Goal: Information Seeking & Learning: Learn about a topic

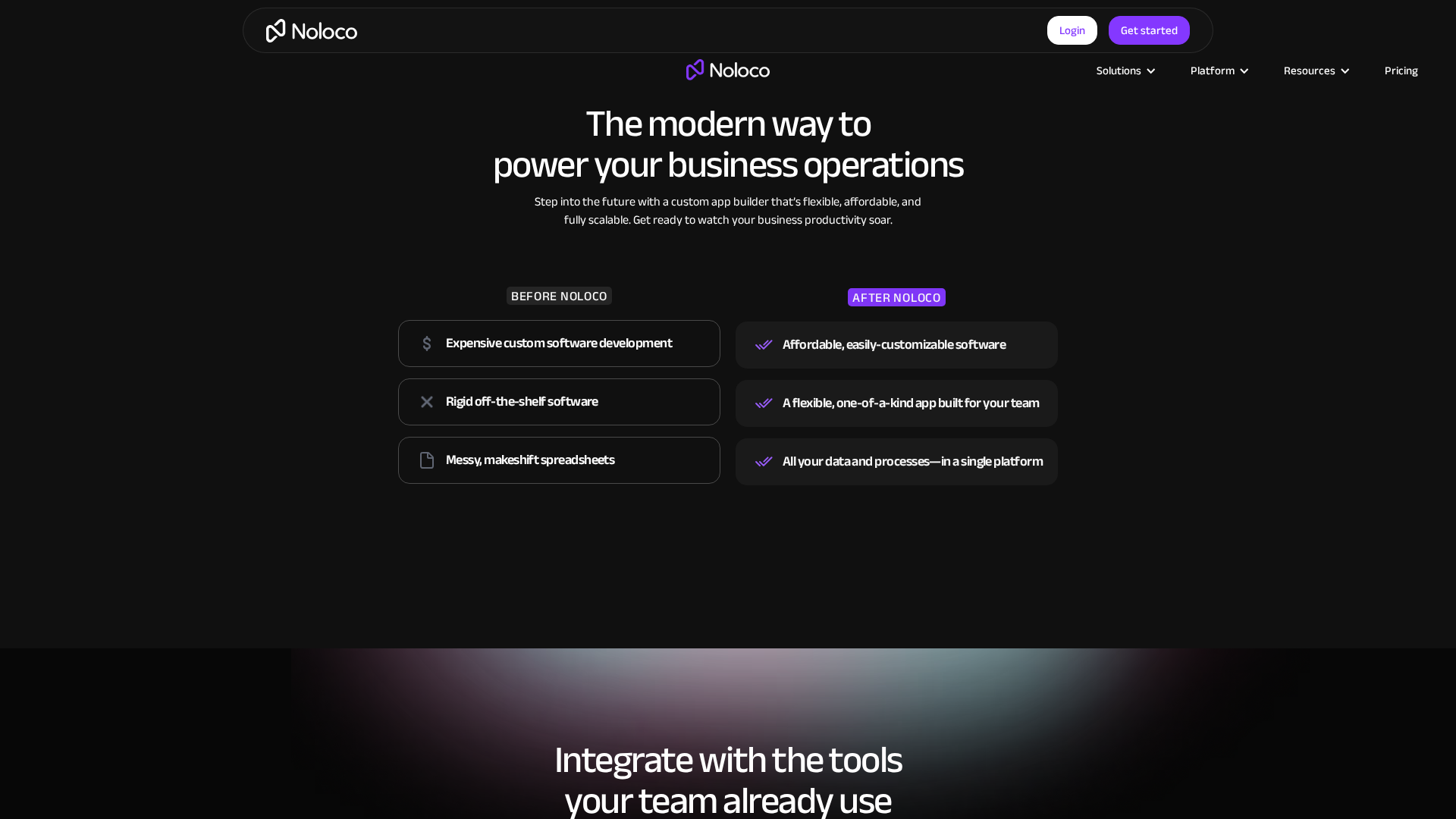
scroll to position [2820, 0]
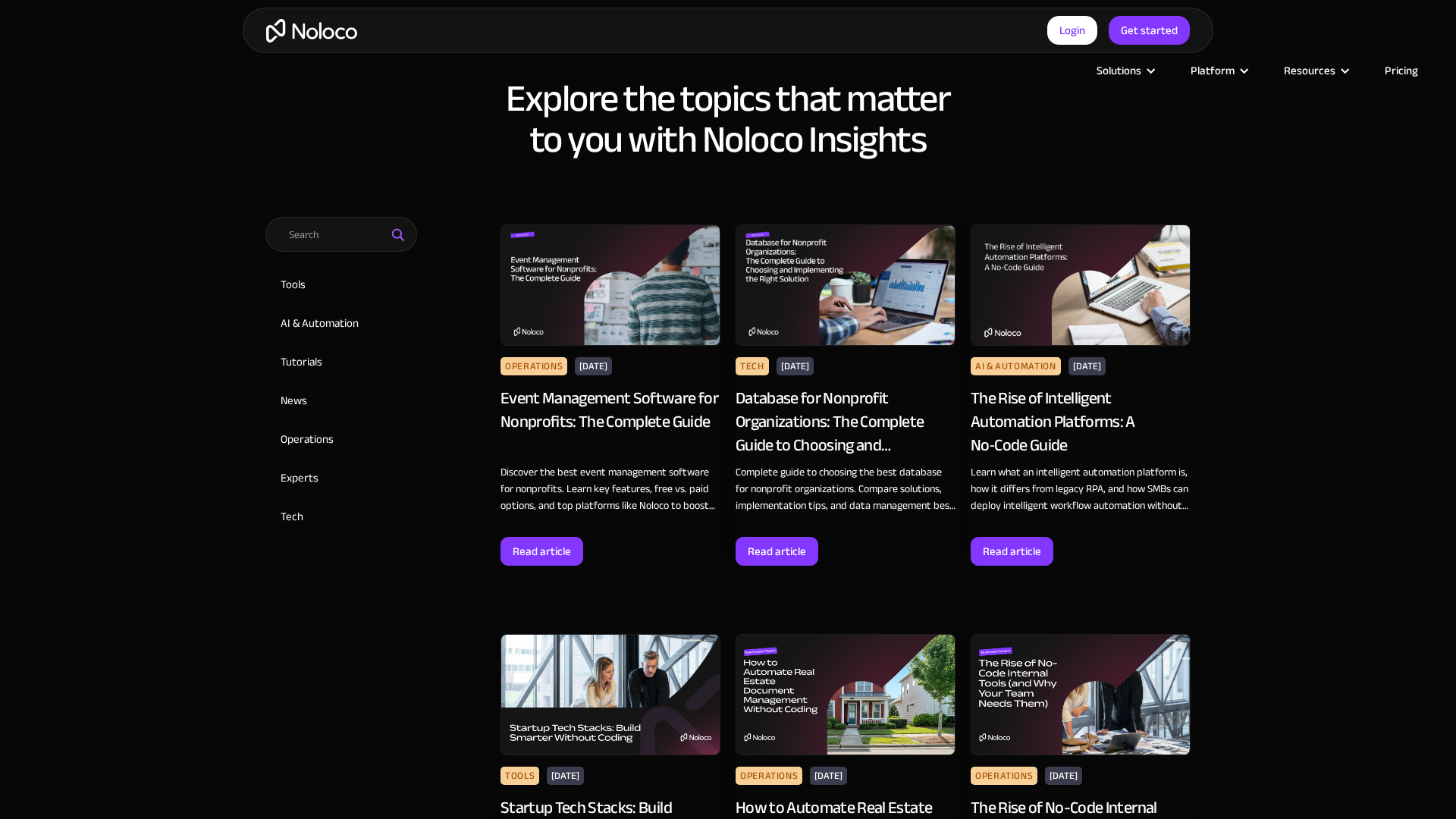
scroll to position [1370, 0]
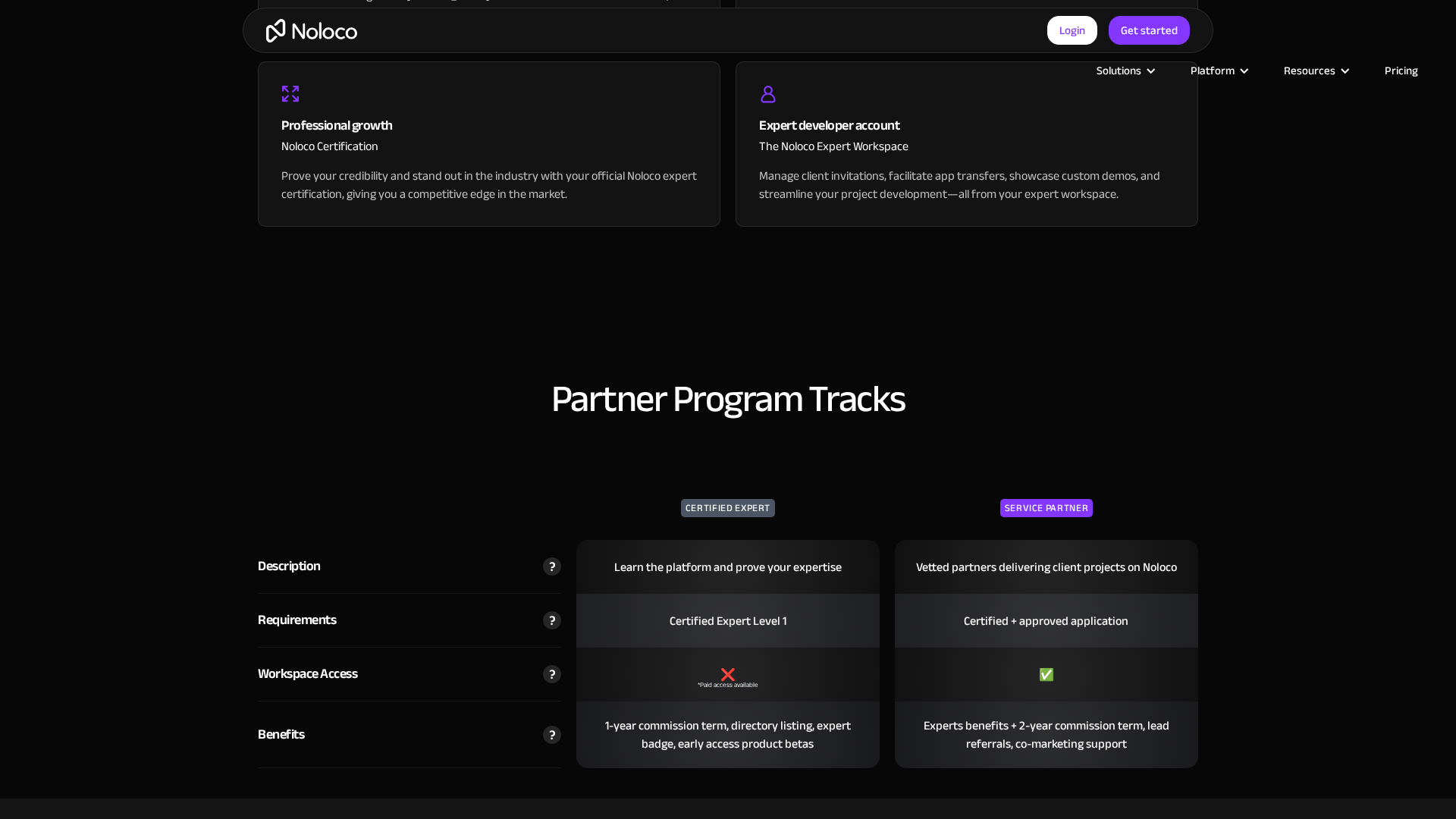
scroll to position [2643, 0]
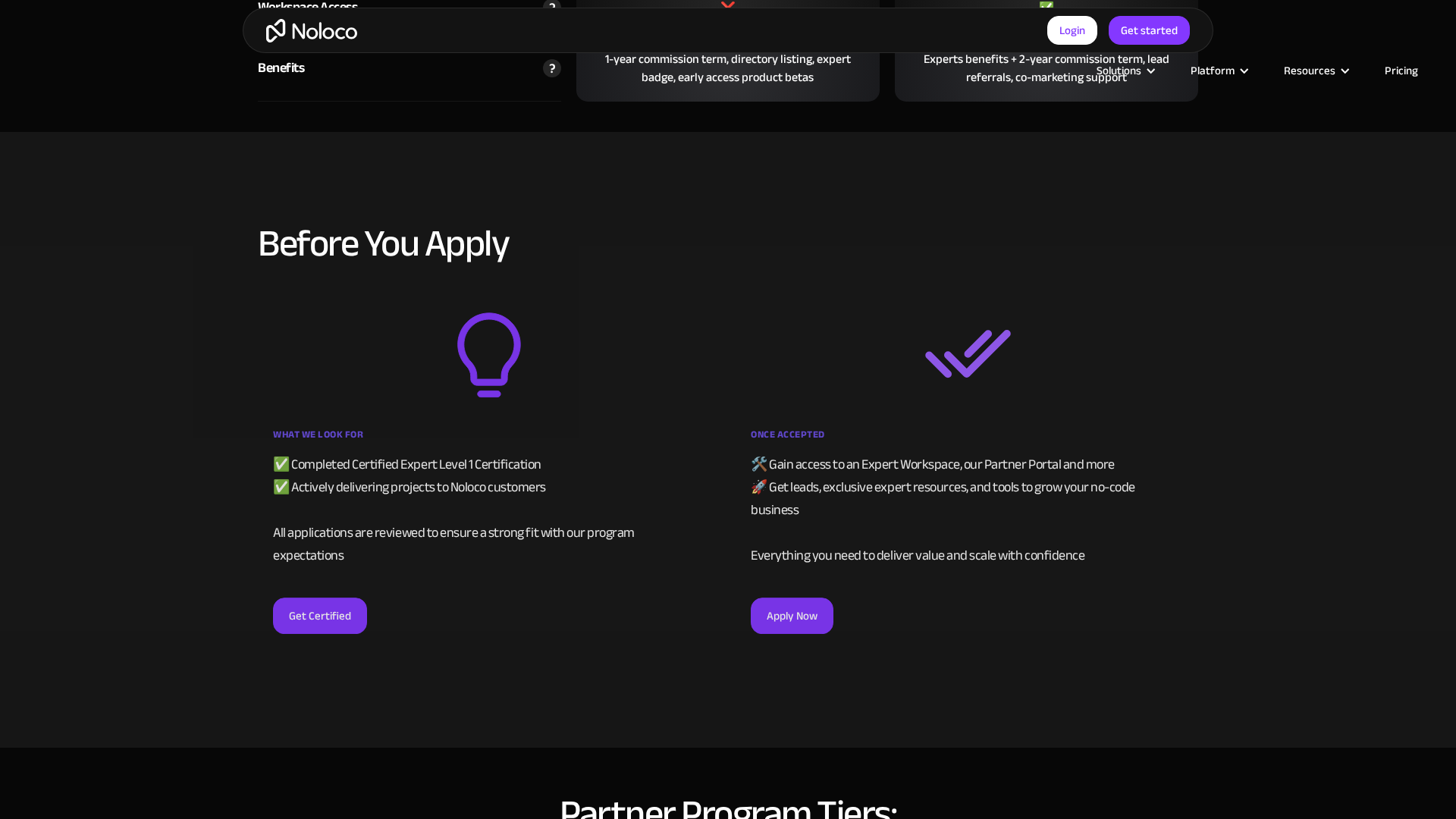
select select "Agency"
select select "Startups"
select select "None"
select select "Yes"
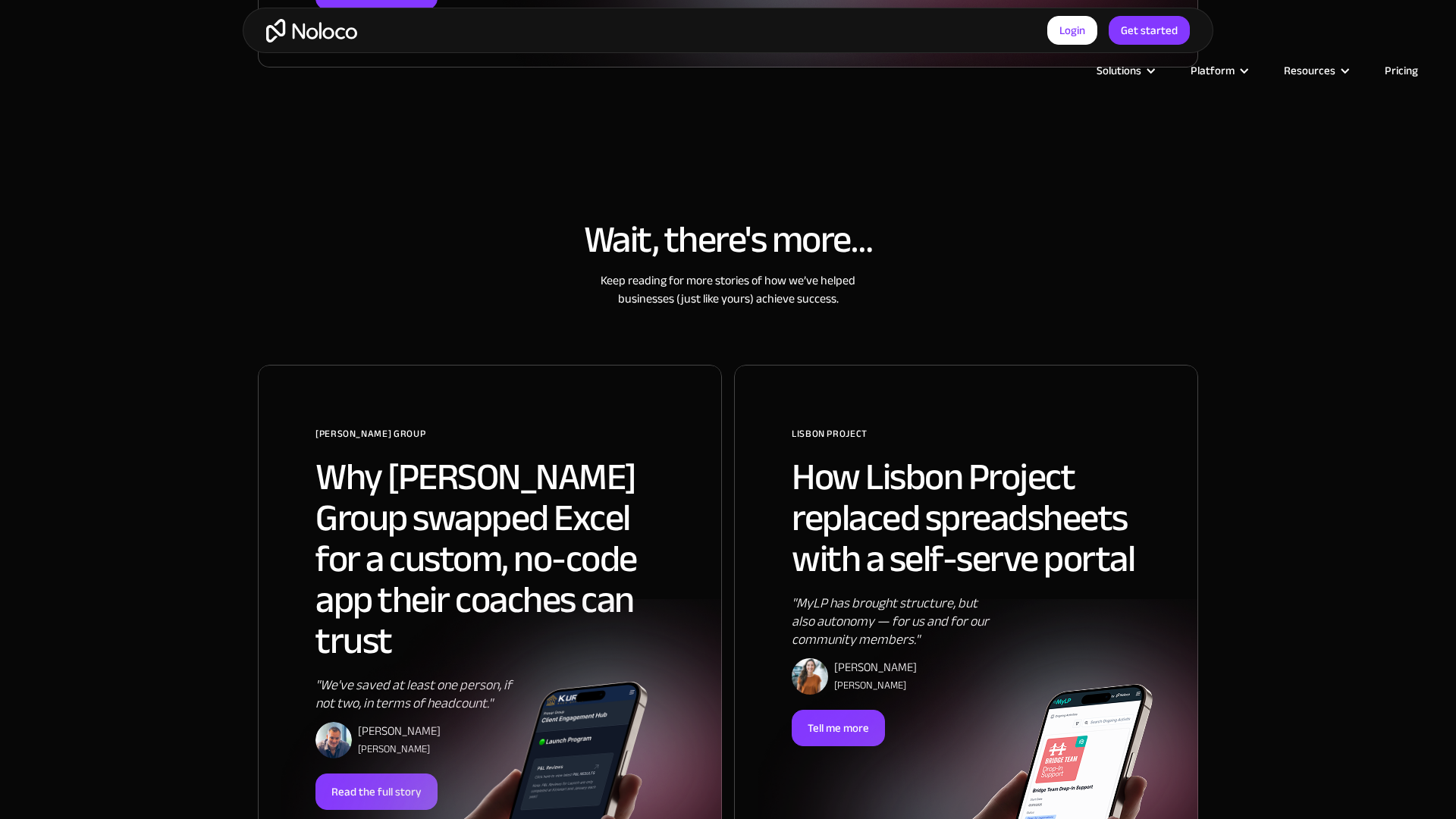
scroll to position [1370, 0]
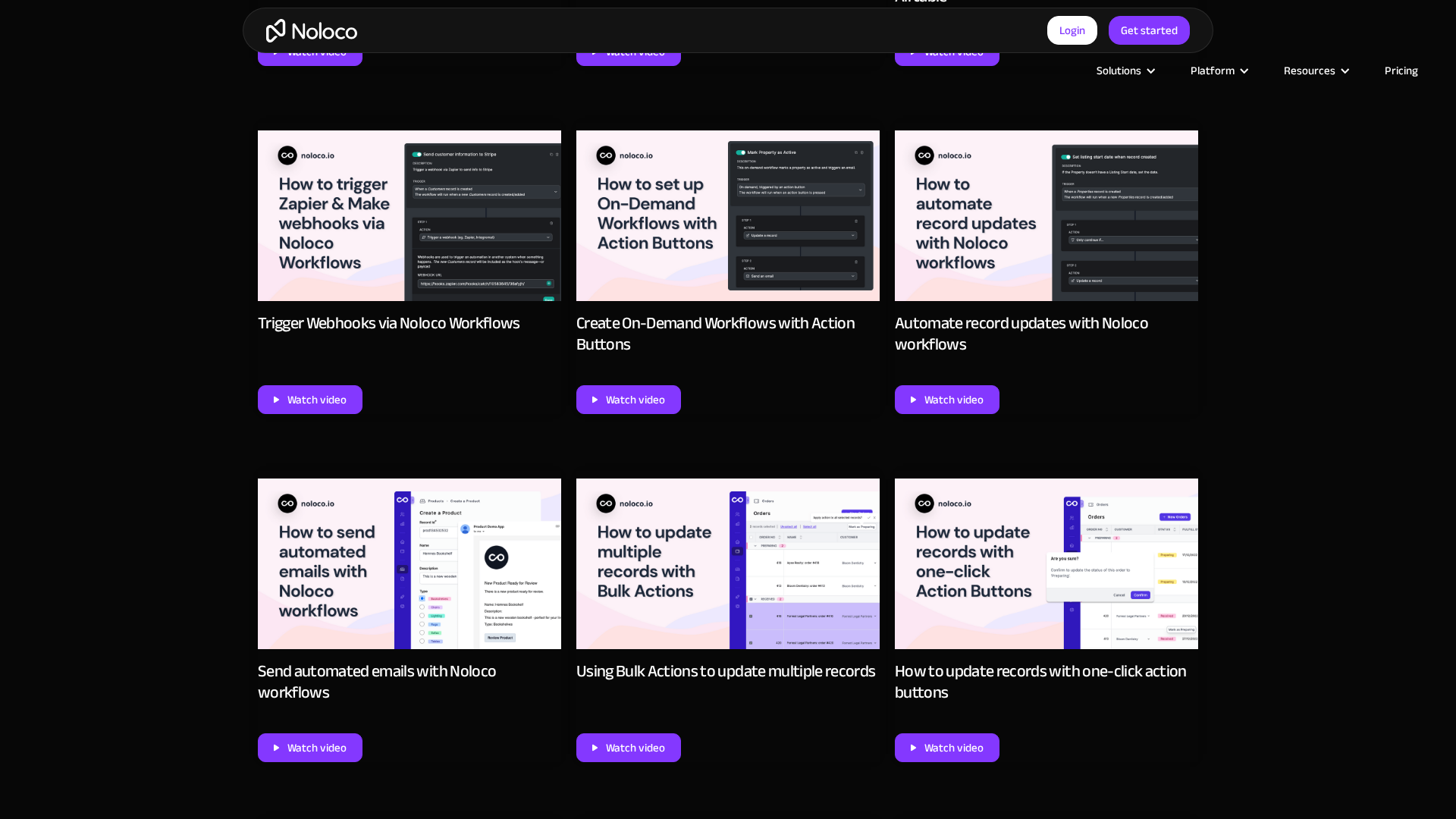
scroll to position [2820, 0]
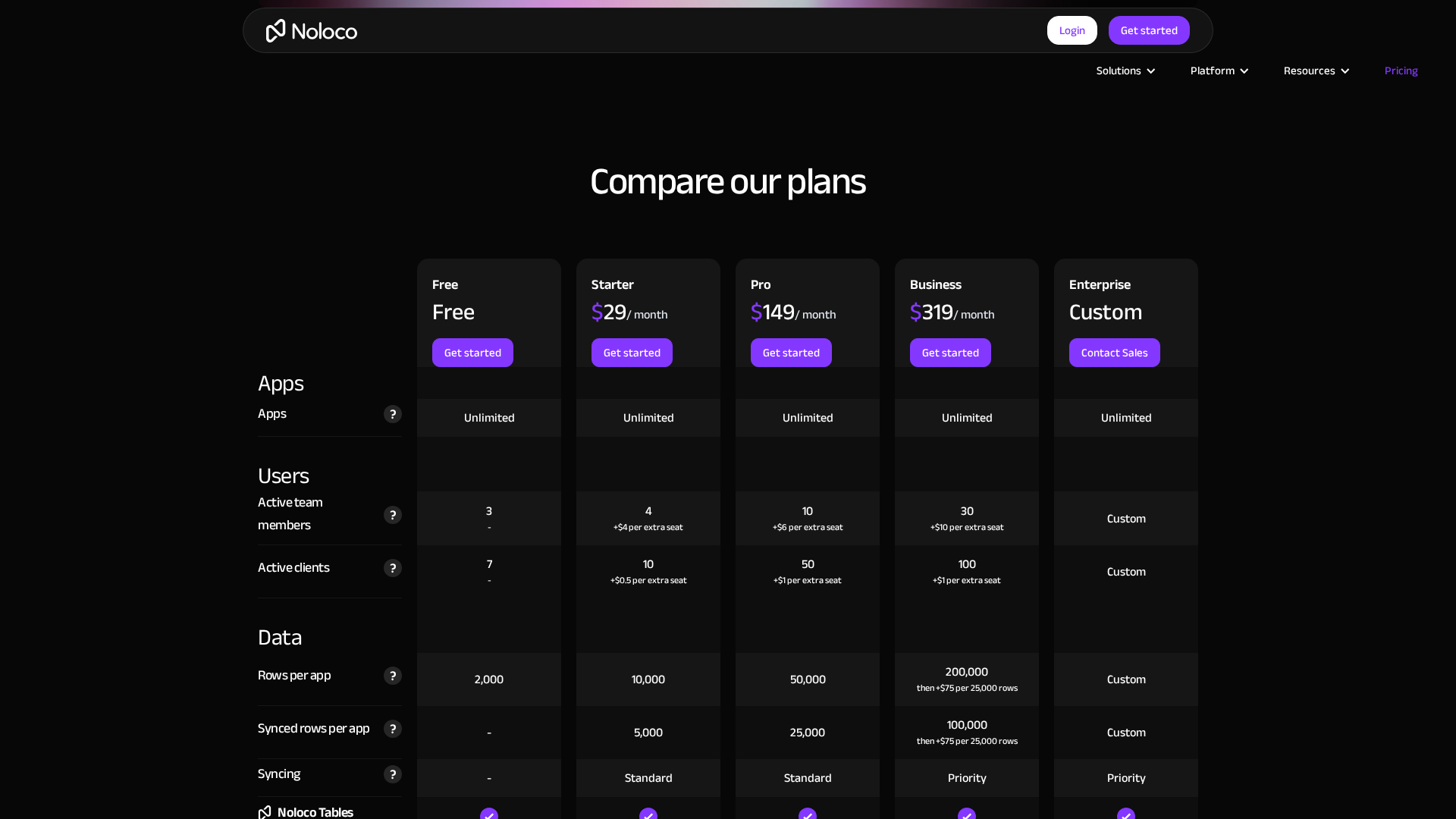
scroll to position [2096, 0]
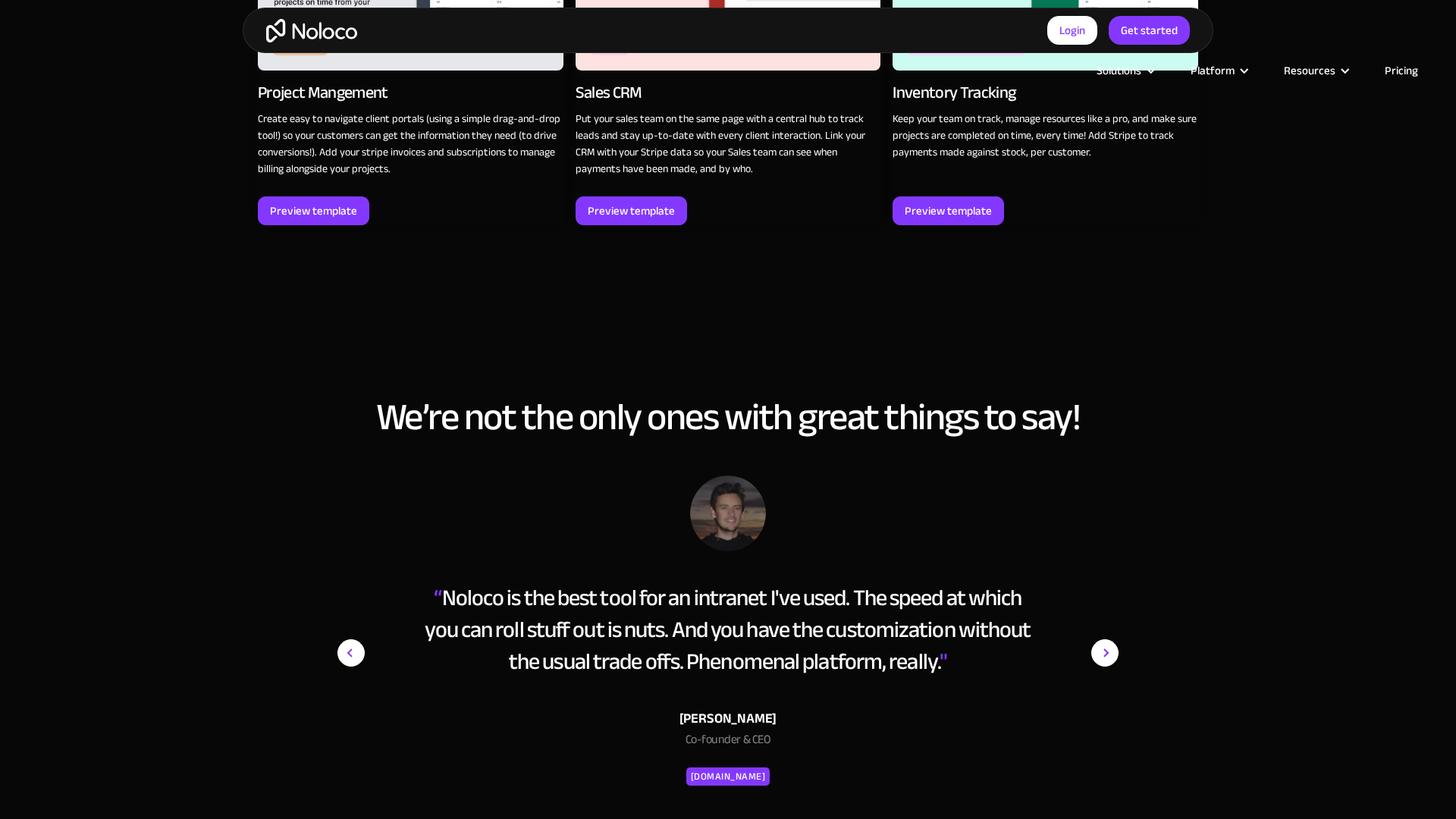
scroll to position [2820, 0]
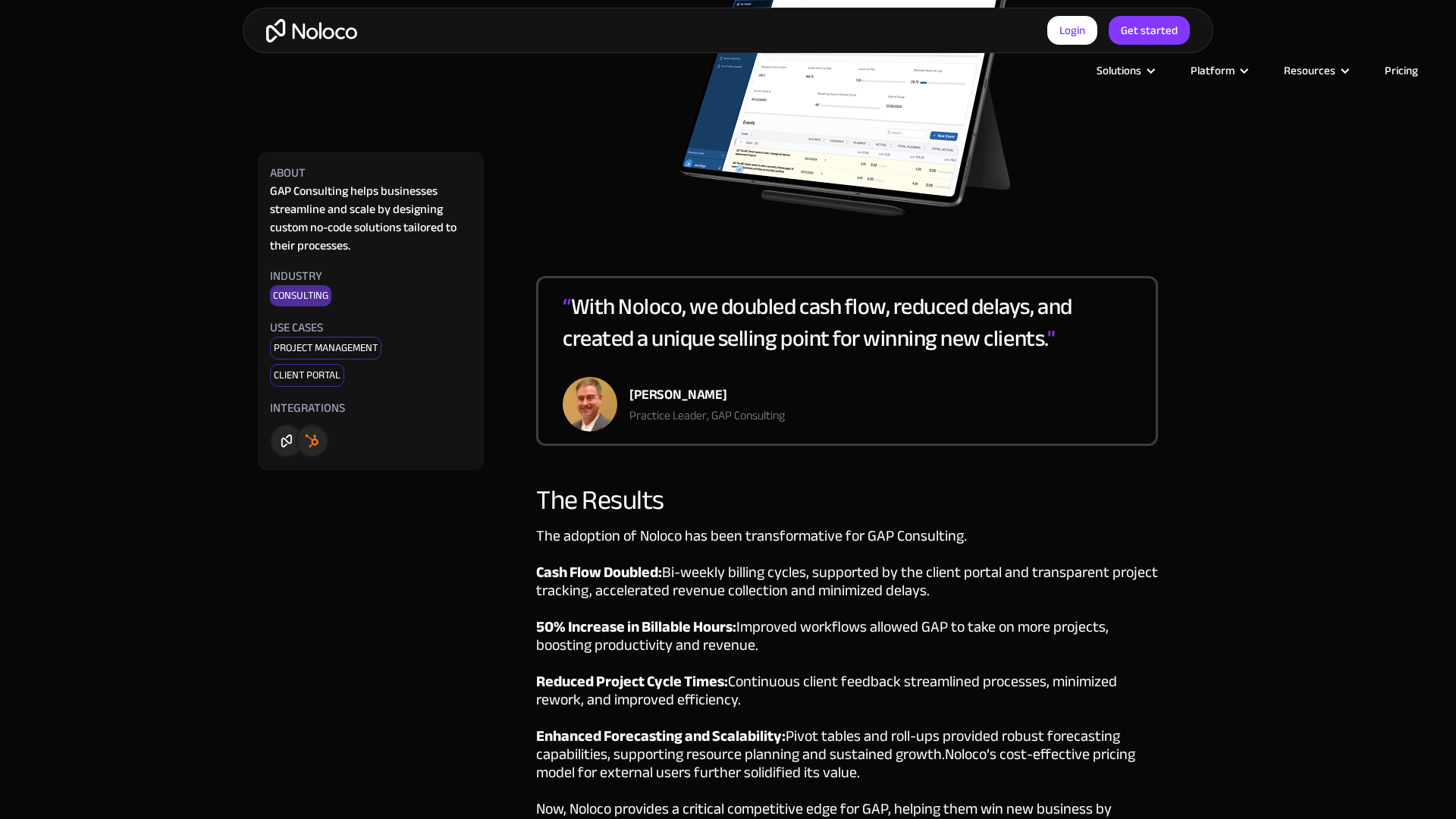
scroll to position [2820, 0]
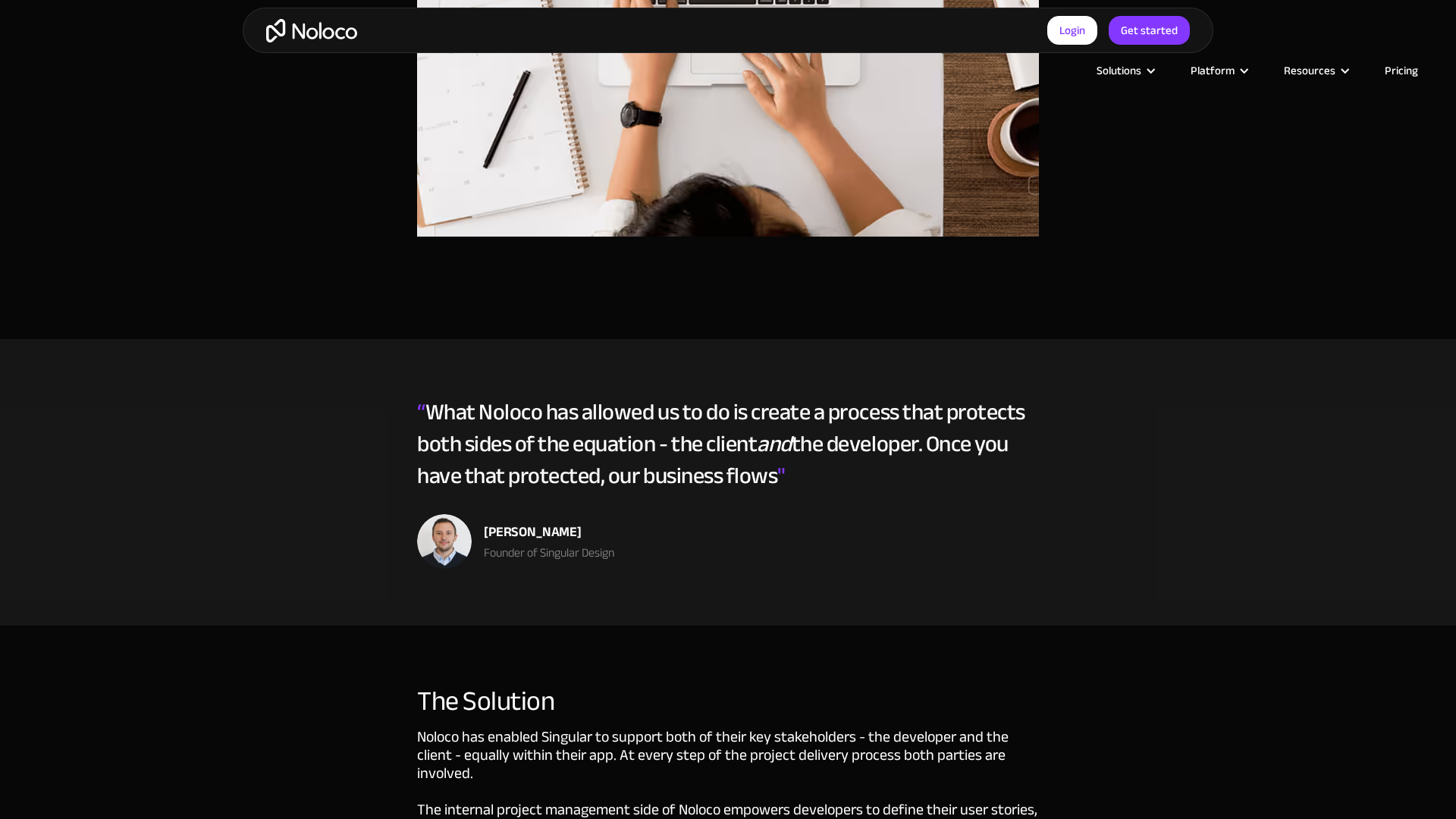
scroll to position [2820, 0]
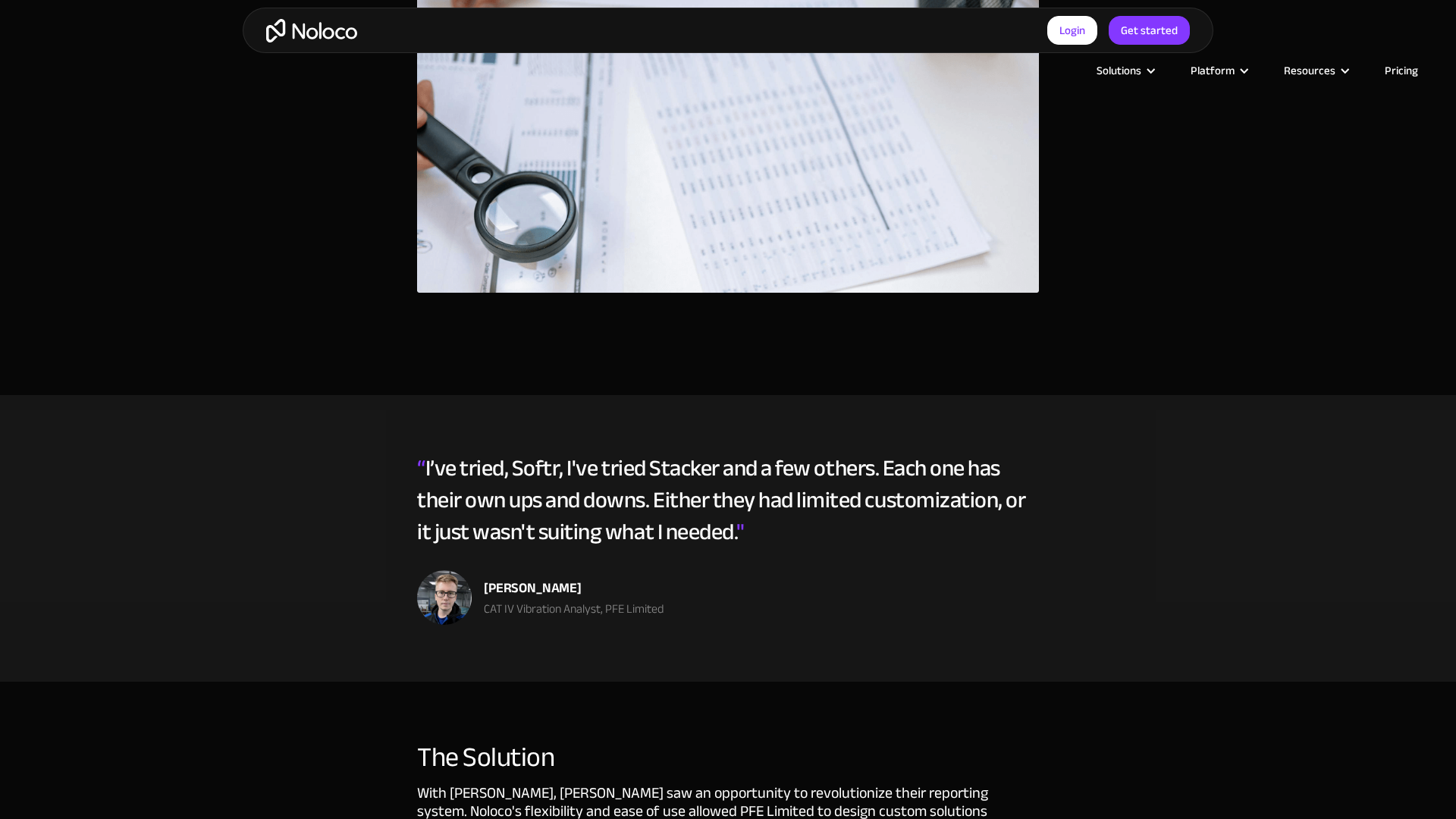
scroll to position [2820, 0]
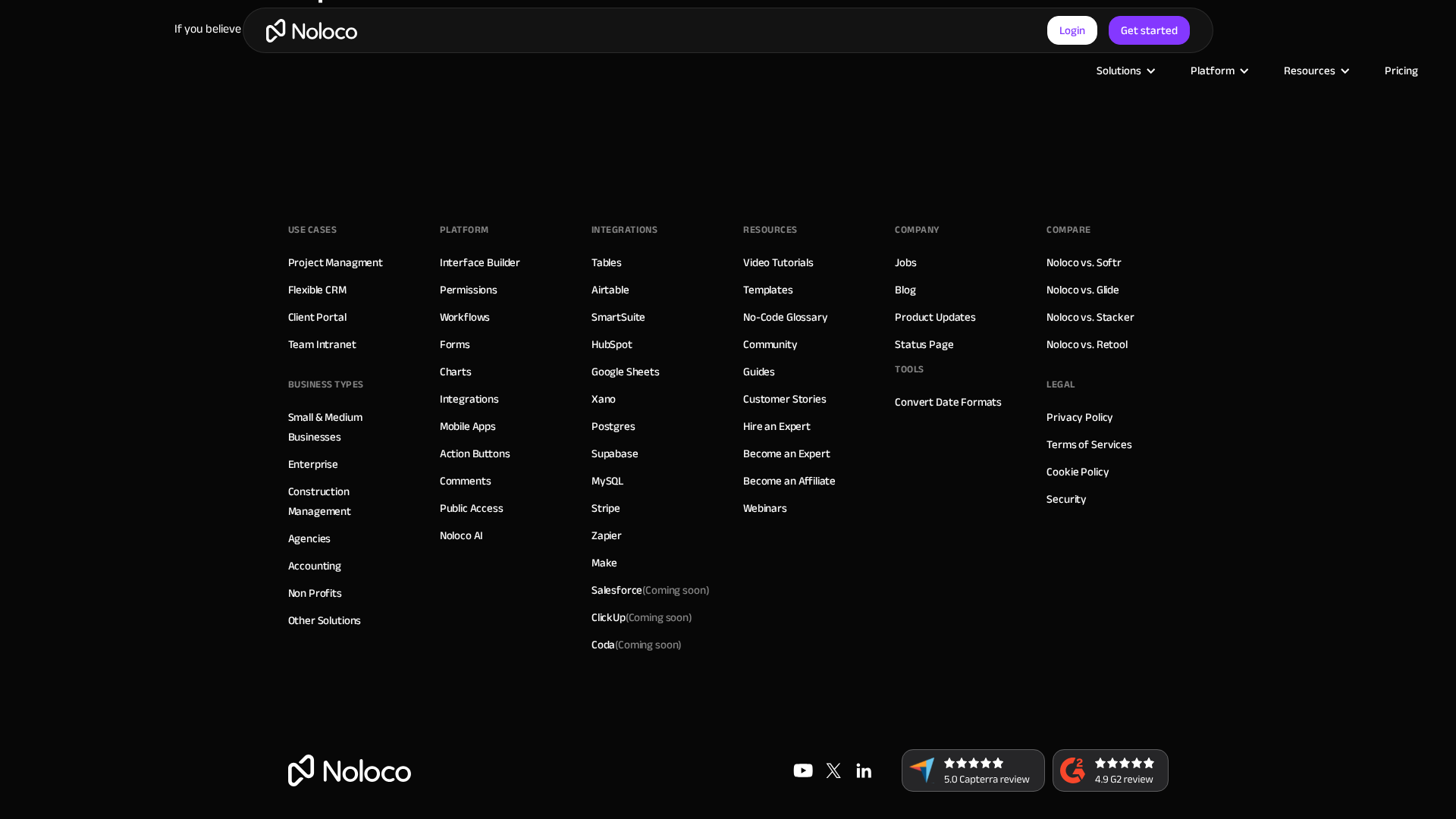
scroll to position [1231, 0]
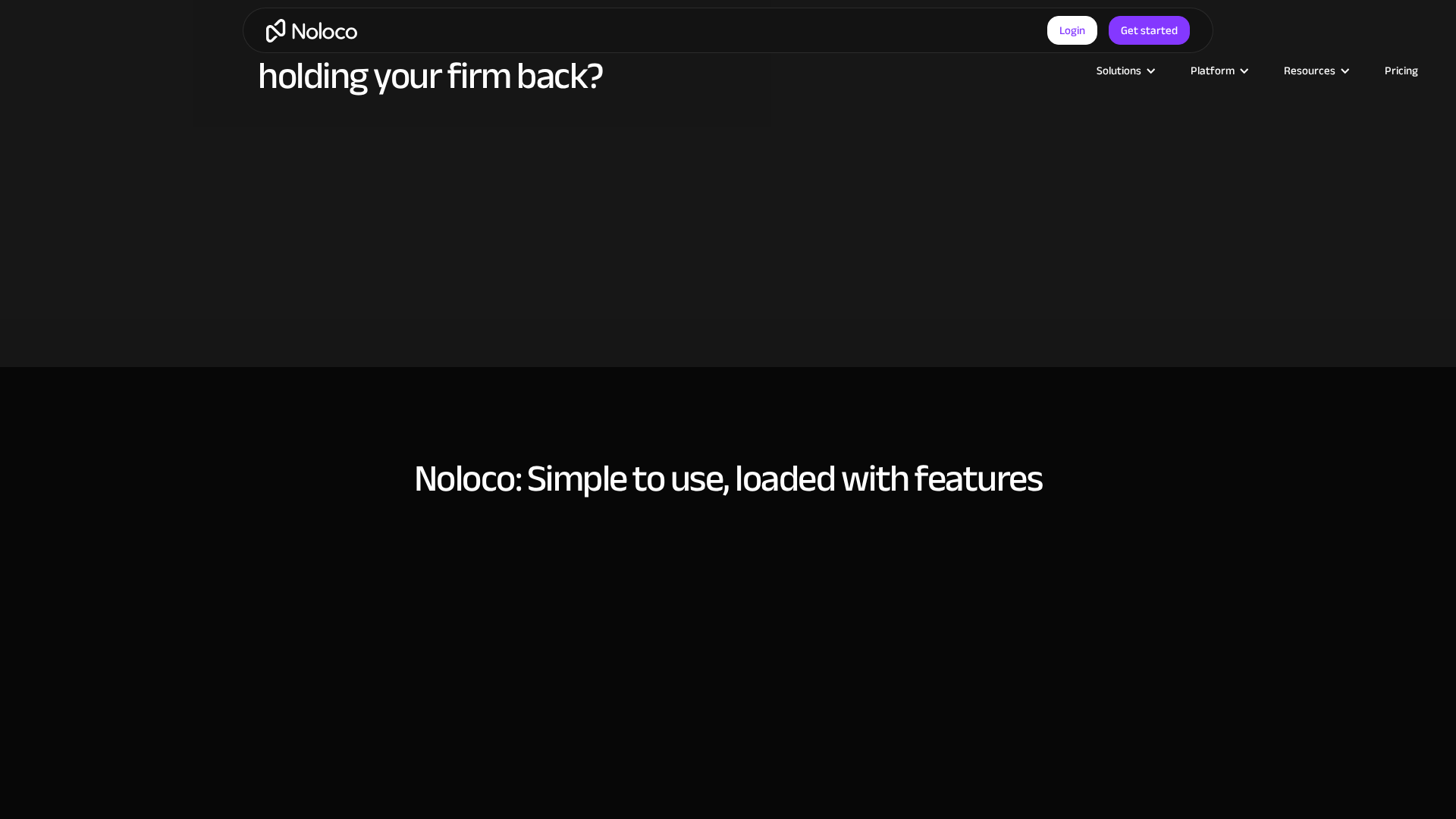
scroll to position [1370, 0]
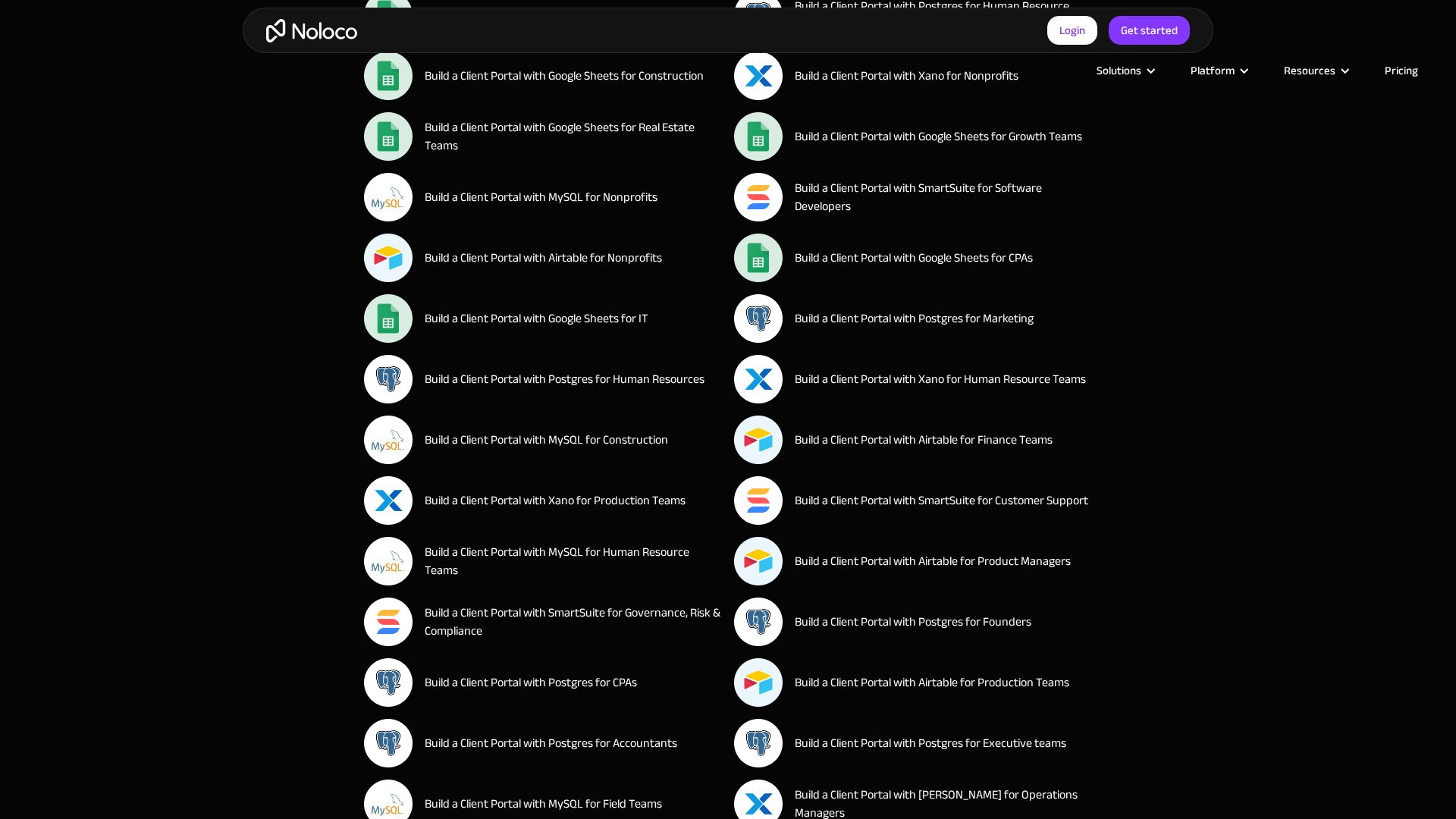
scroll to position [2096, 0]
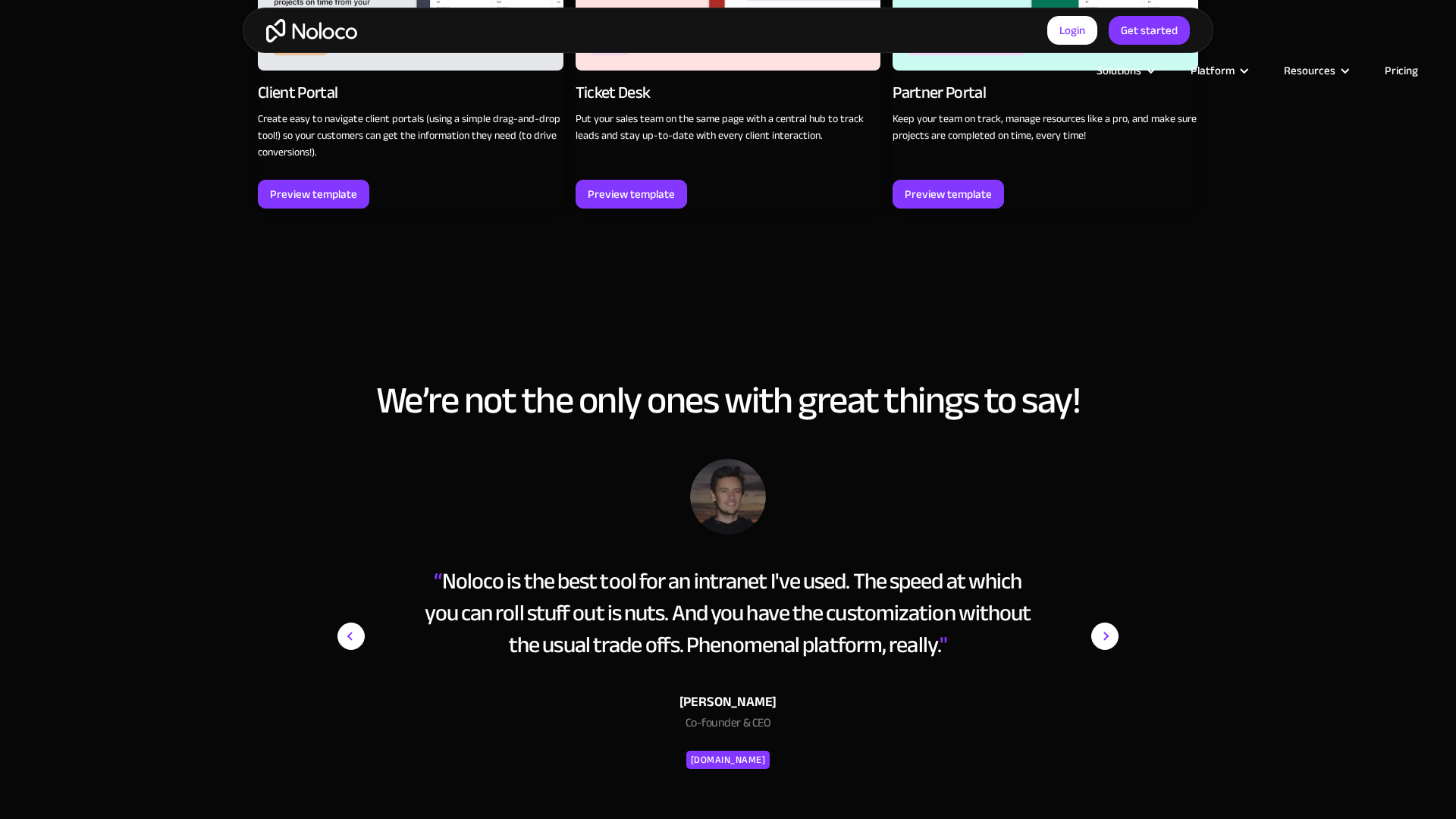
scroll to position [2820, 0]
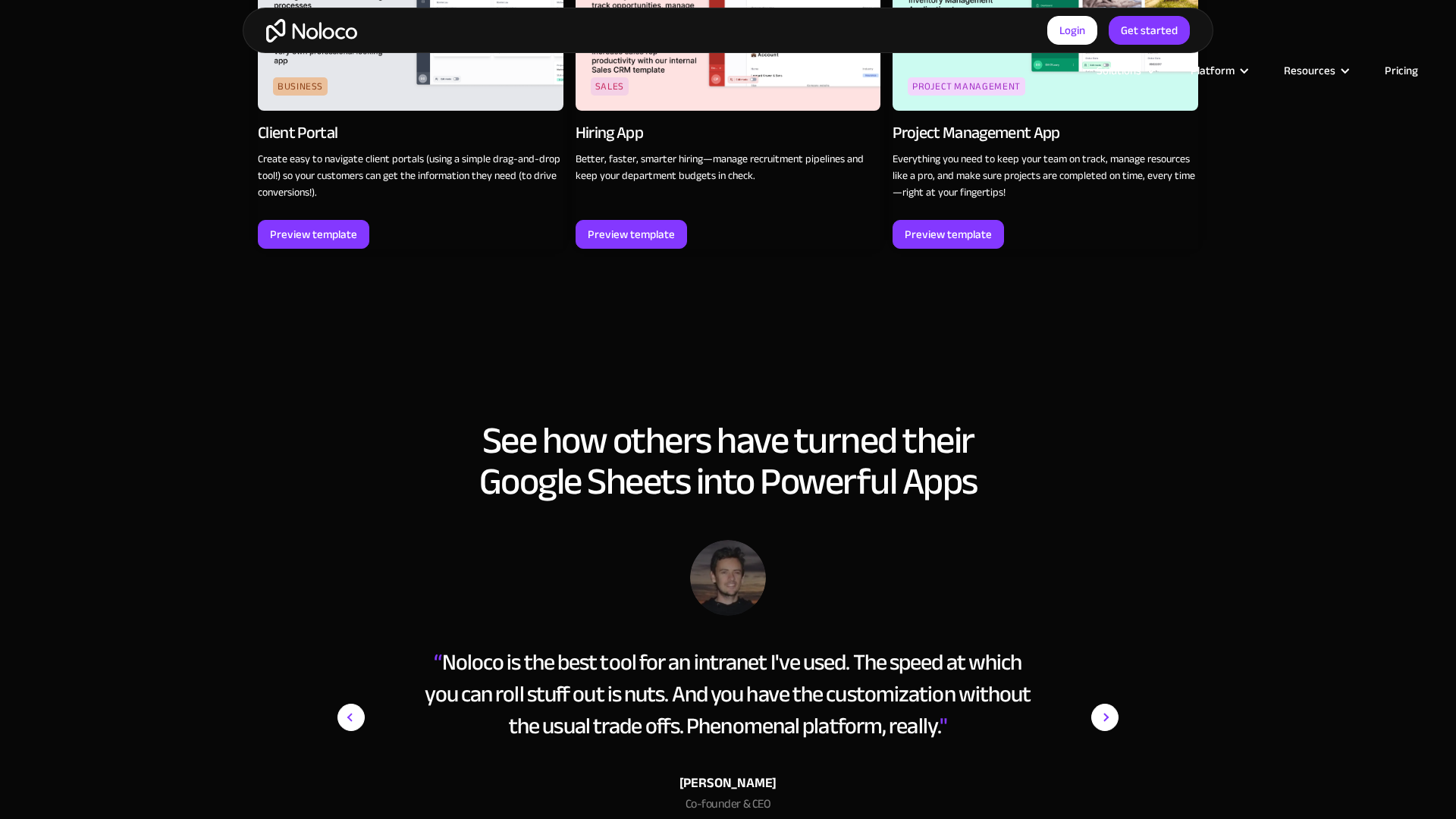
scroll to position [2821, 0]
